Goal: Task Accomplishment & Management: Use online tool/utility

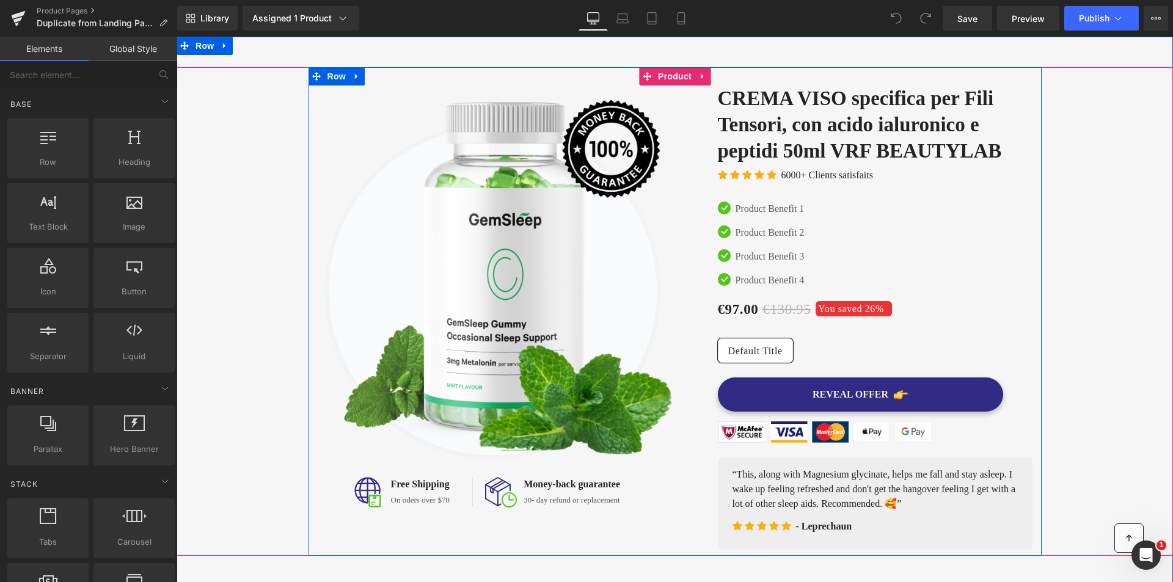
click at [670, 75] on div "Image Image Free Shipping Text Block On oders over $70 Text Block Icon List Ima…" at bounding box center [674, 311] width 733 height 489
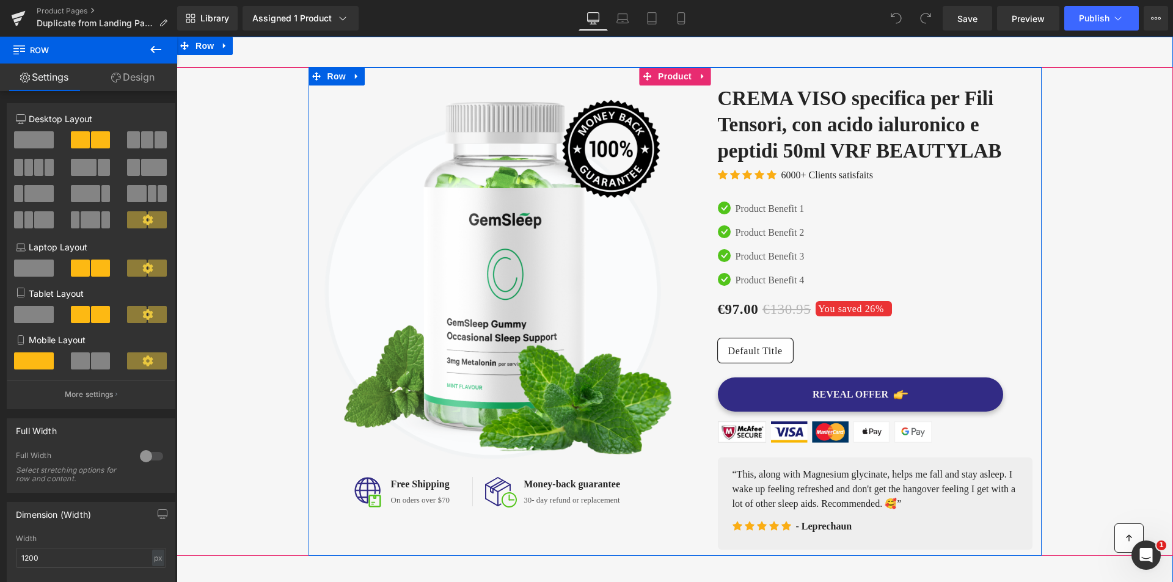
click at [673, 75] on div "Image Image Free Shipping Text Block On oders over $70 Text Block Icon List Ima…" at bounding box center [674, 311] width 733 height 489
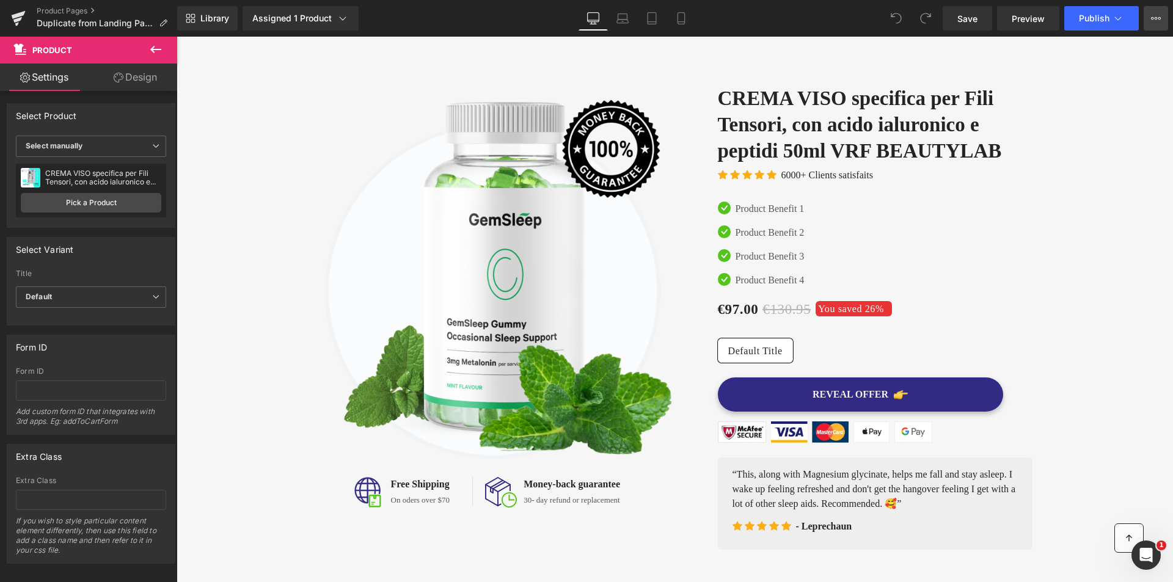
click at [1157, 16] on icon at bounding box center [1156, 18] width 10 height 10
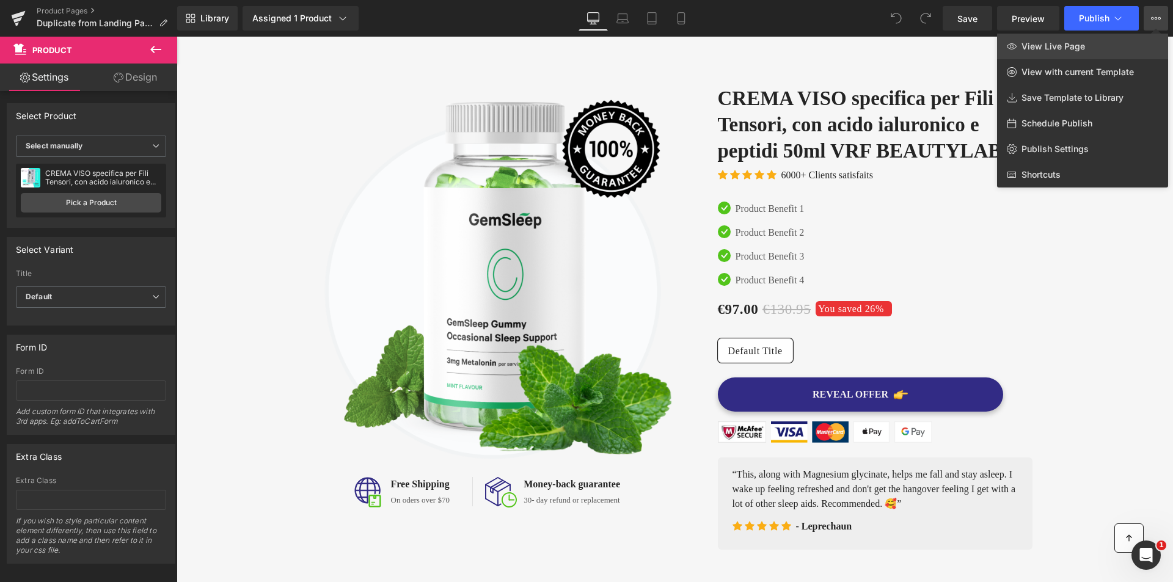
click at [1036, 51] on span "View Live Page" at bounding box center [1053, 46] width 64 height 11
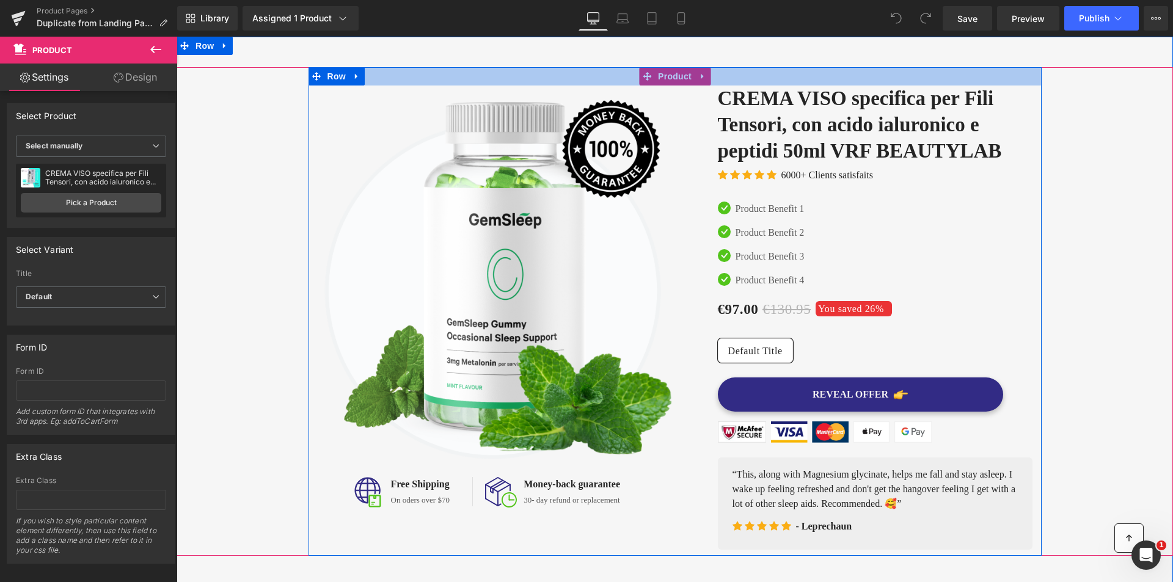
click at [670, 80] on div at bounding box center [674, 76] width 733 height 18
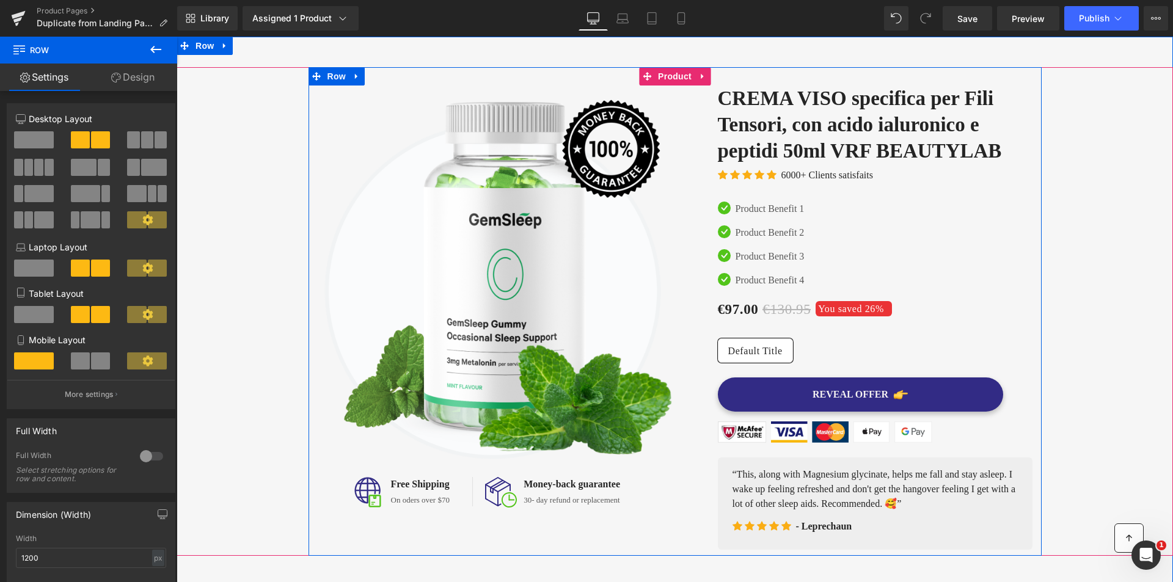
click at [673, 75] on div at bounding box center [674, 76] width 733 height 18
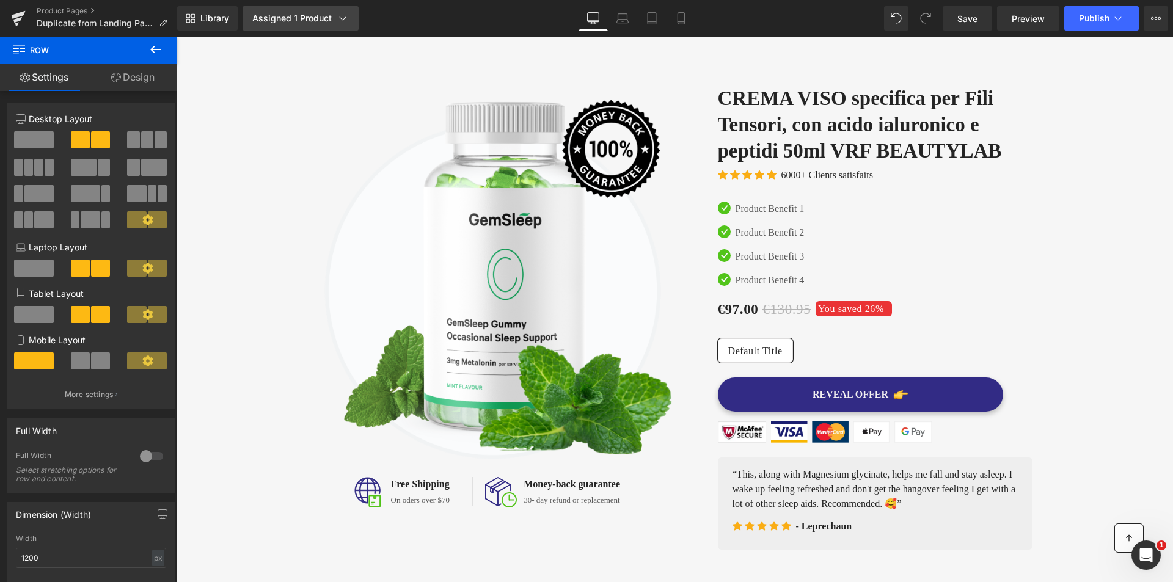
click at [319, 12] on link "Assigned 1 Product" at bounding box center [300, 18] width 116 height 24
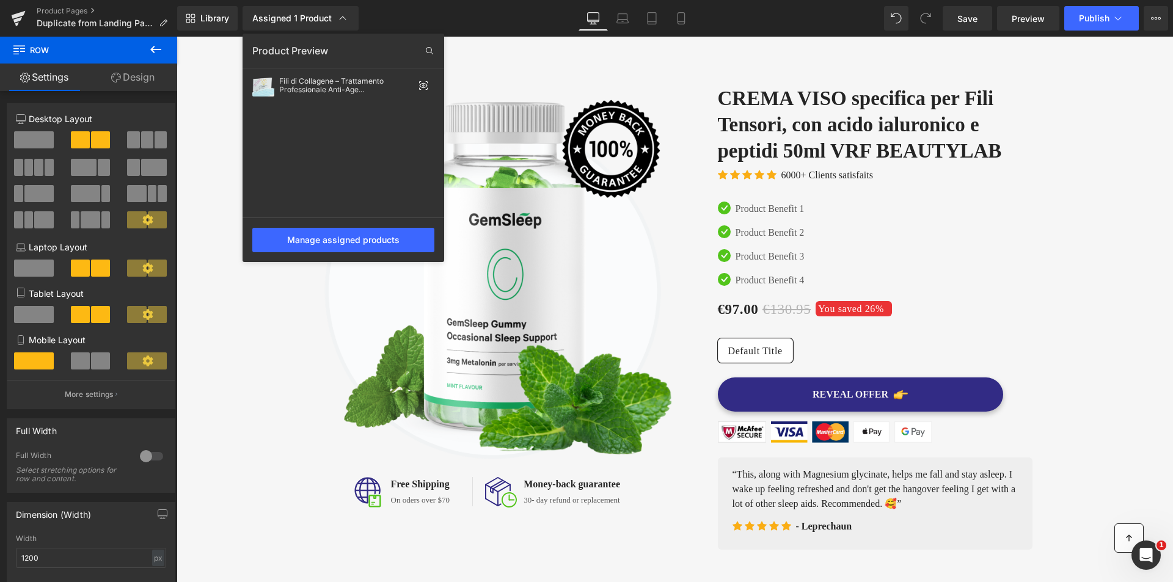
click at [690, 118] on div at bounding box center [675, 309] width 996 height 545
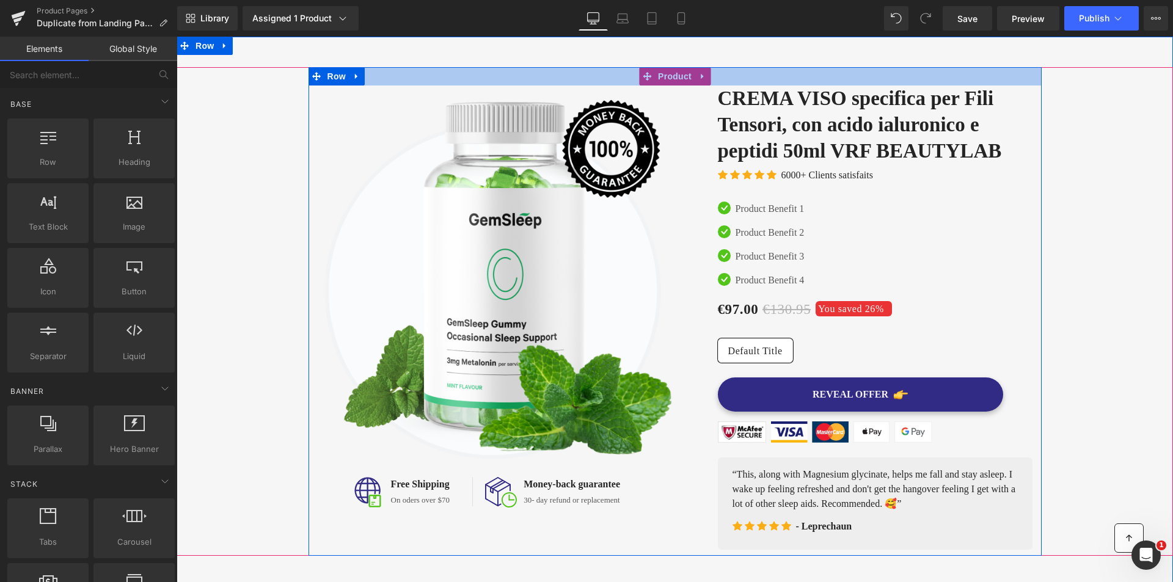
click at [680, 76] on div at bounding box center [674, 76] width 733 height 18
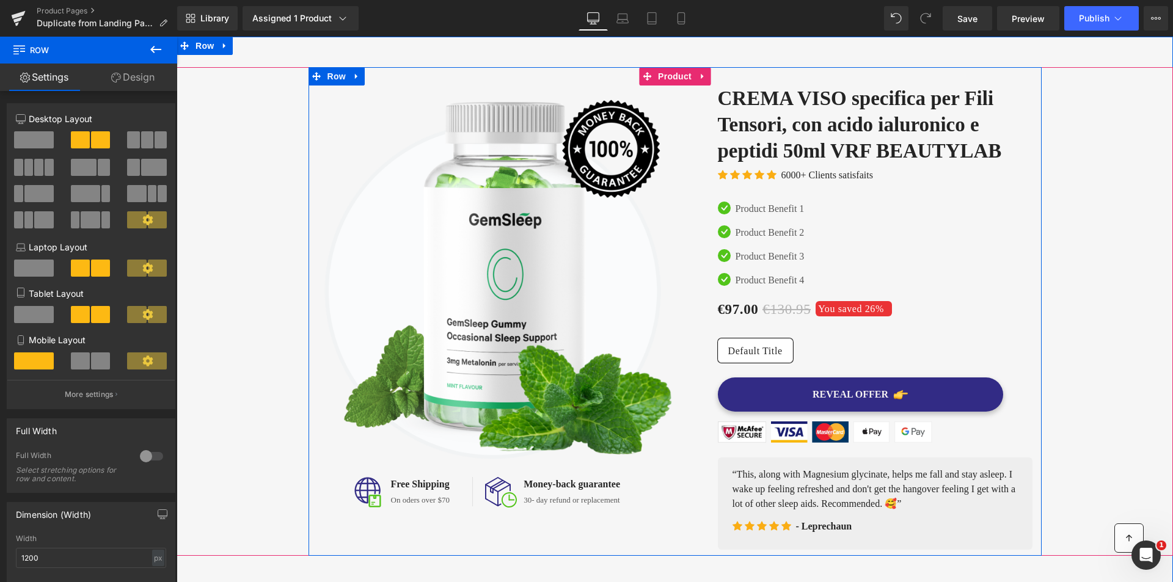
click at [685, 78] on div at bounding box center [674, 76] width 733 height 18
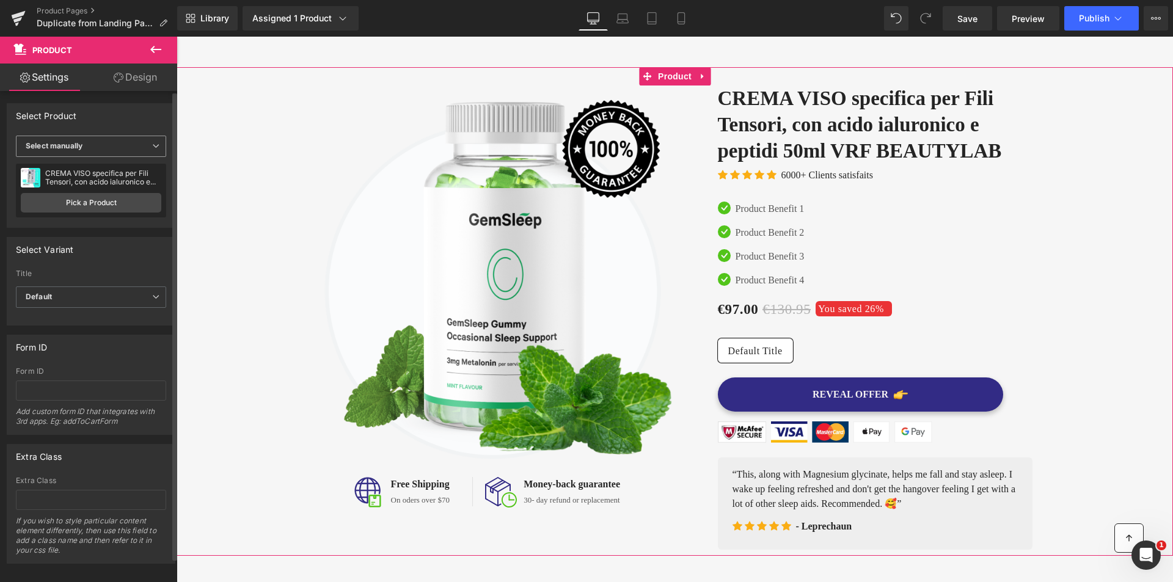
click at [110, 151] on span "Select manually" at bounding box center [91, 146] width 150 height 21
click at [101, 164] on div "Display by assigned product" at bounding box center [84, 165] width 100 height 9
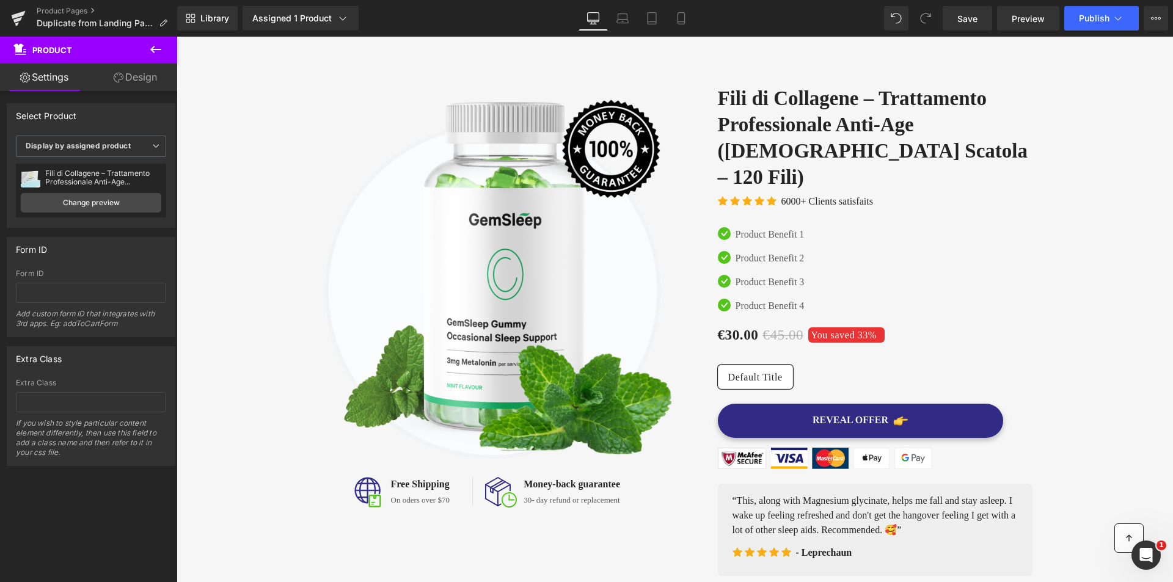
click at [150, 51] on icon at bounding box center [155, 49] width 15 height 15
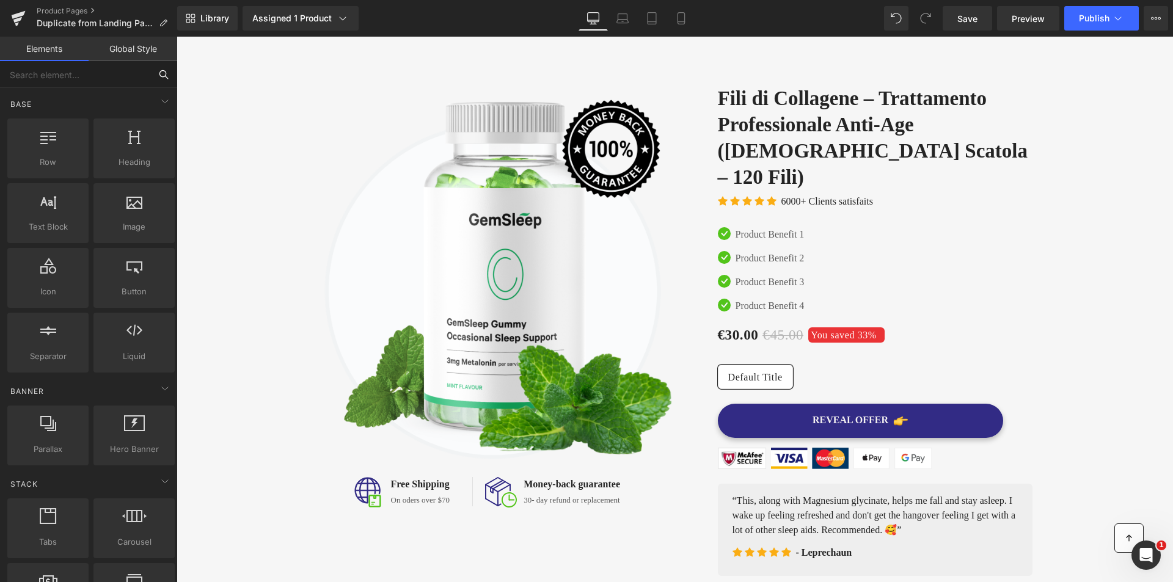
click at [96, 67] on input "text" at bounding box center [75, 74] width 150 height 27
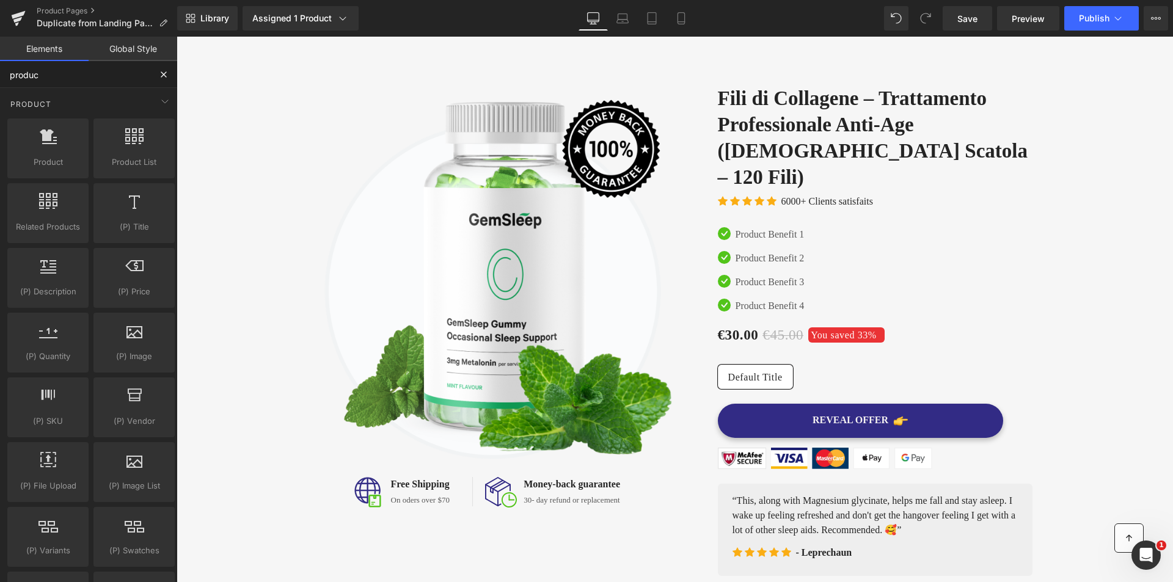
type input "product"
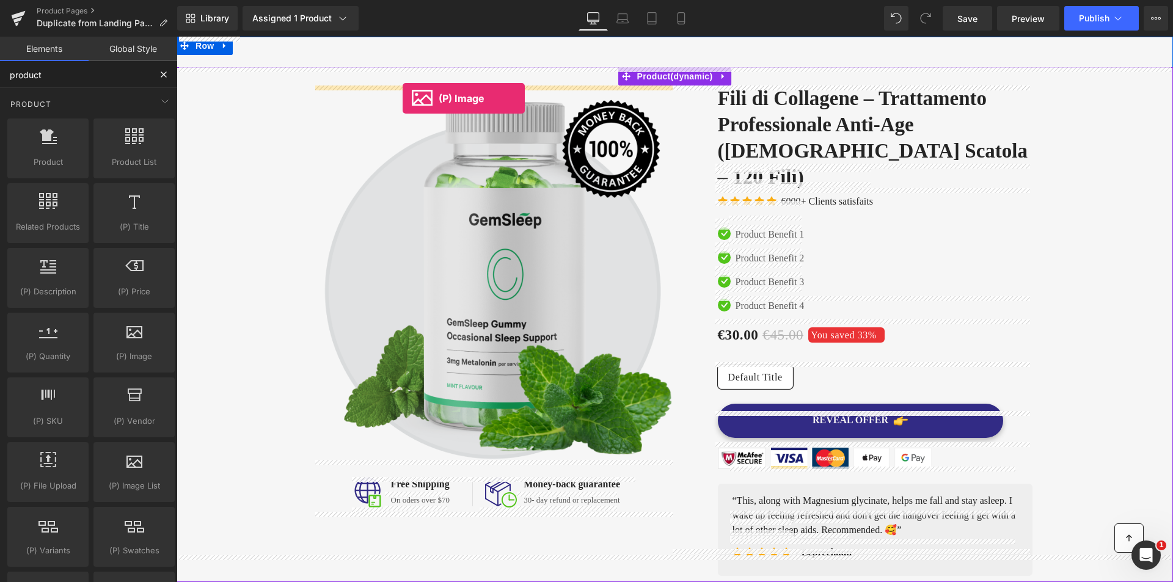
drag, startPoint x: 300, startPoint y: 387, endPoint x: 403, endPoint y: 98, distance: 306.0
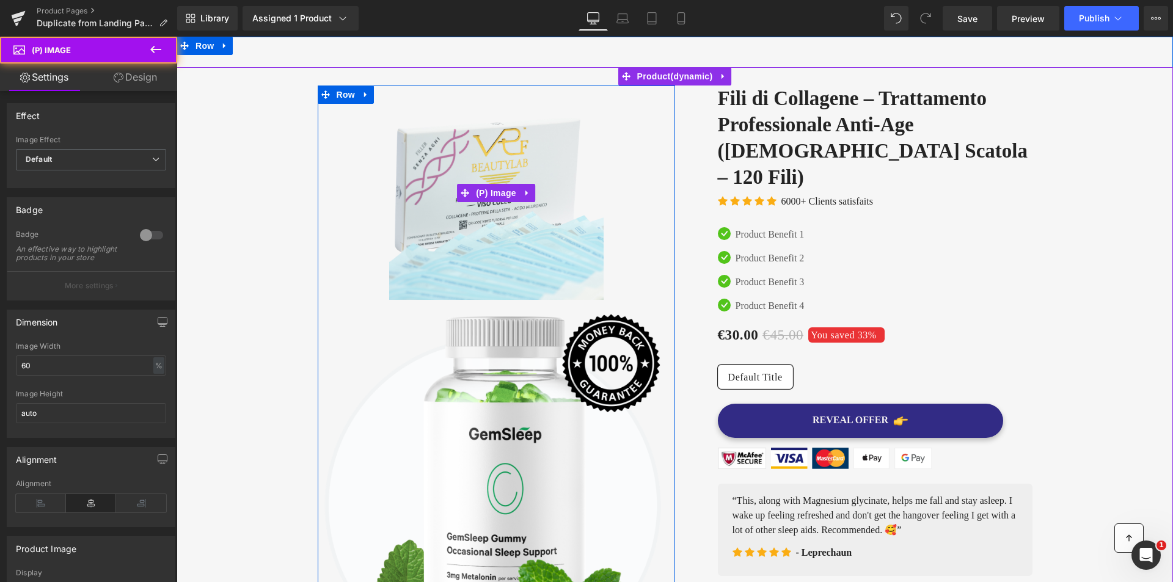
click at [484, 191] on div "Sale Off (P) Image" at bounding box center [496, 193] width 357 height 214
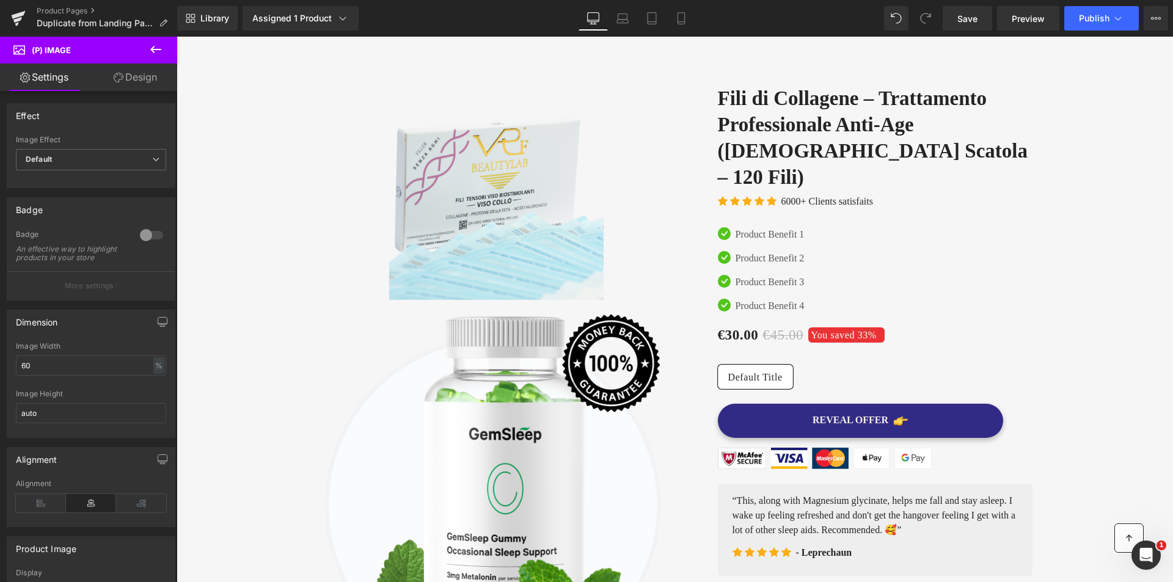
click at [159, 46] on icon at bounding box center [155, 49] width 15 height 15
